Goal: Information Seeking & Learning: Understand process/instructions

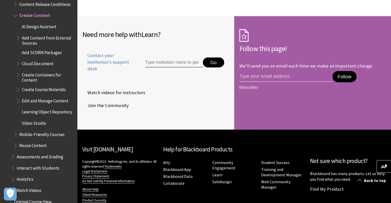
scroll to position [1404, 0]
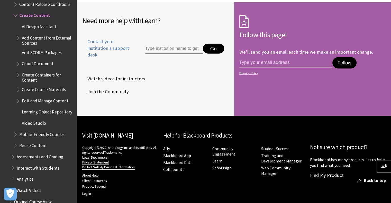
click at [51, 87] on span "Create Course Materials" at bounding box center [44, 88] width 44 height 7
click at [17, 86] on span "Book outline for Blackboard Learn Help" at bounding box center [18, 88] width 5 height 6
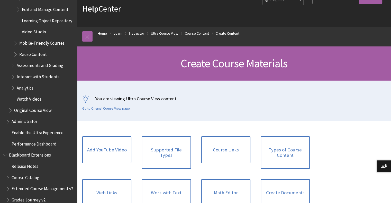
scroll to position [998, 0]
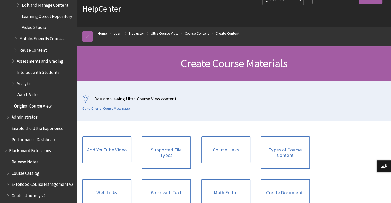
click at [34, 128] on span "Enable the Ultra Experience" at bounding box center [38, 127] width 52 height 7
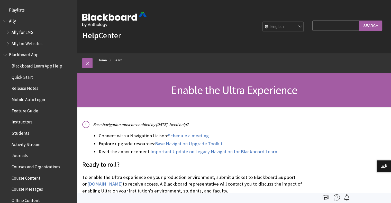
scroll to position [512, 0]
